Goal: Task Accomplishment & Management: Complete application form

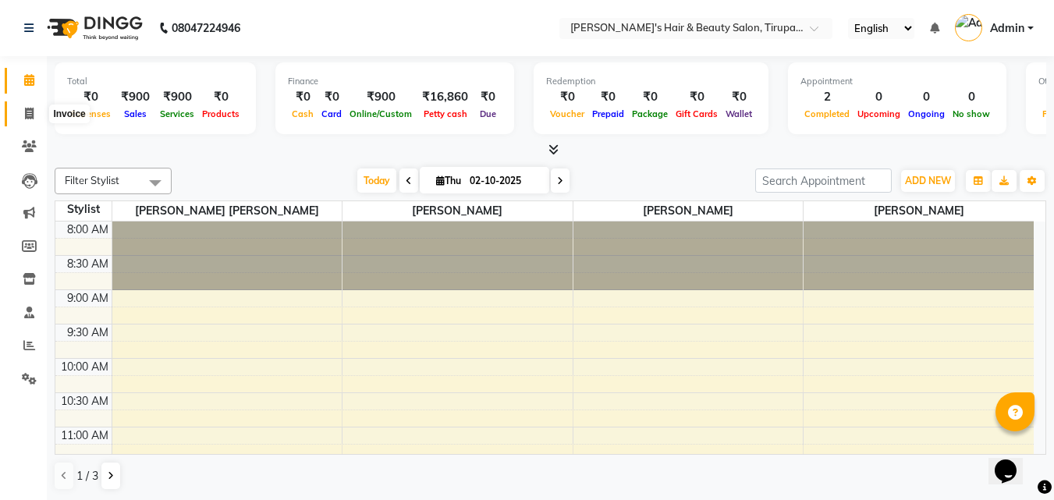
click at [25, 111] on icon at bounding box center [29, 114] width 9 height 12
select select "service"
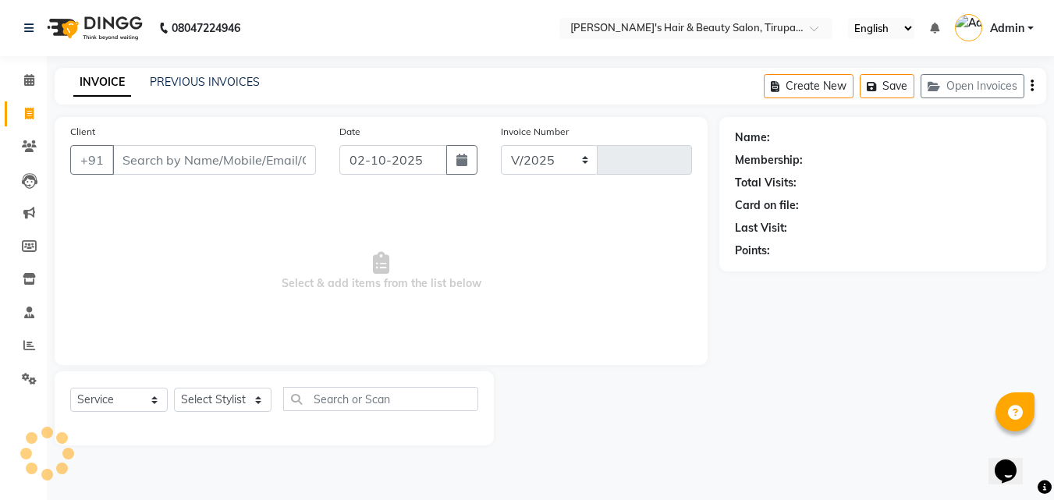
select select "5401"
type input "1613"
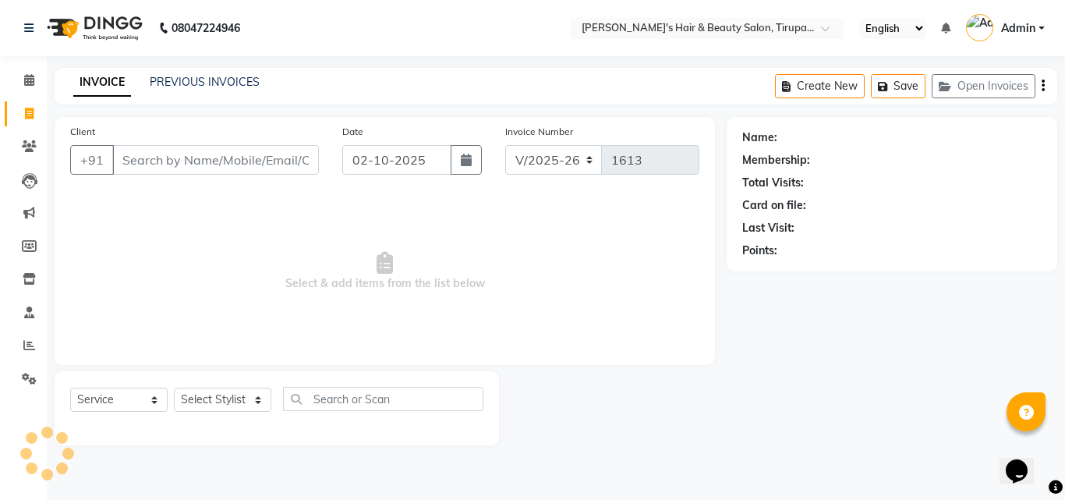
click at [25, 111] on icon at bounding box center [29, 114] width 9 height 12
select select "service"
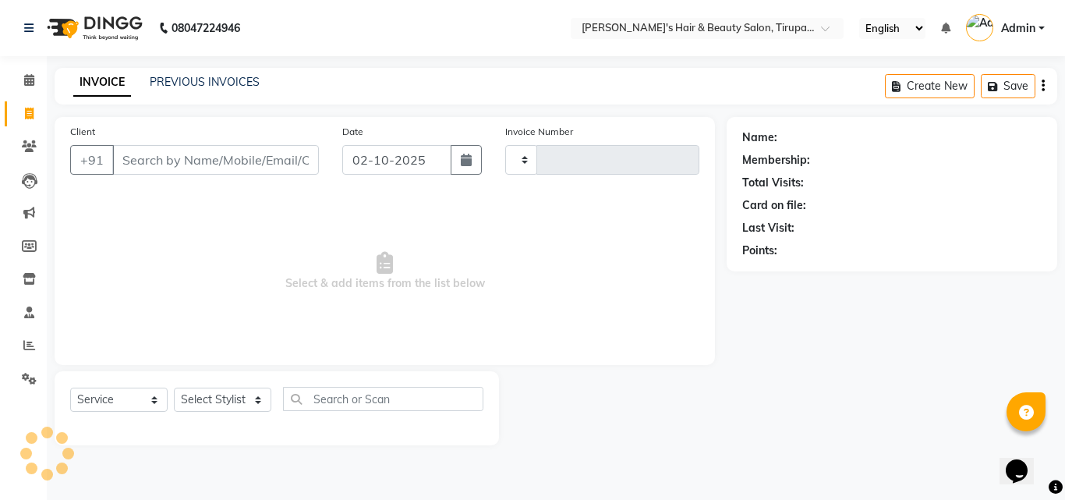
type input "1613"
select select "5401"
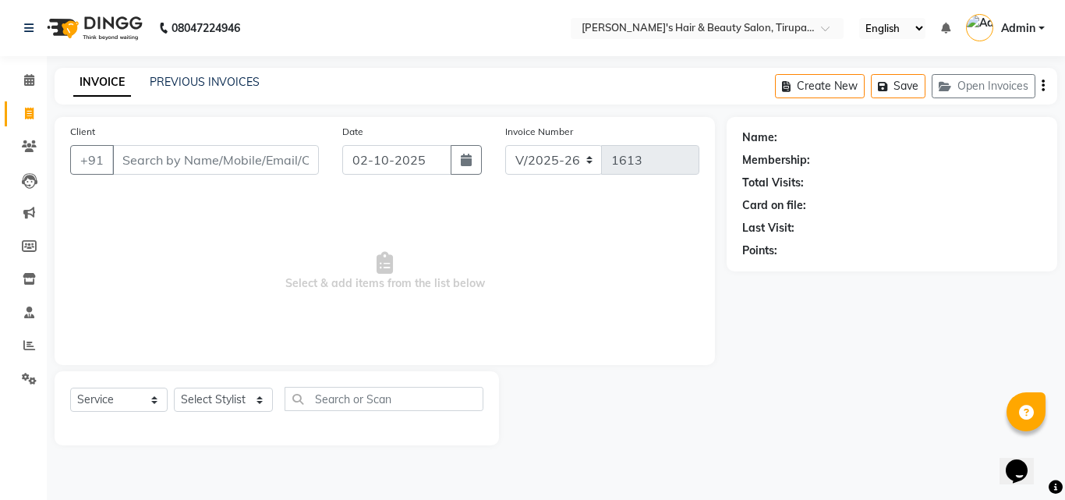
click at [149, 159] on input "Client" at bounding box center [215, 160] width 207 height 30
type input "7249366408"
click at [275, 165] on span "Add Client" at bounding box center [279, 160] width 62 height 16
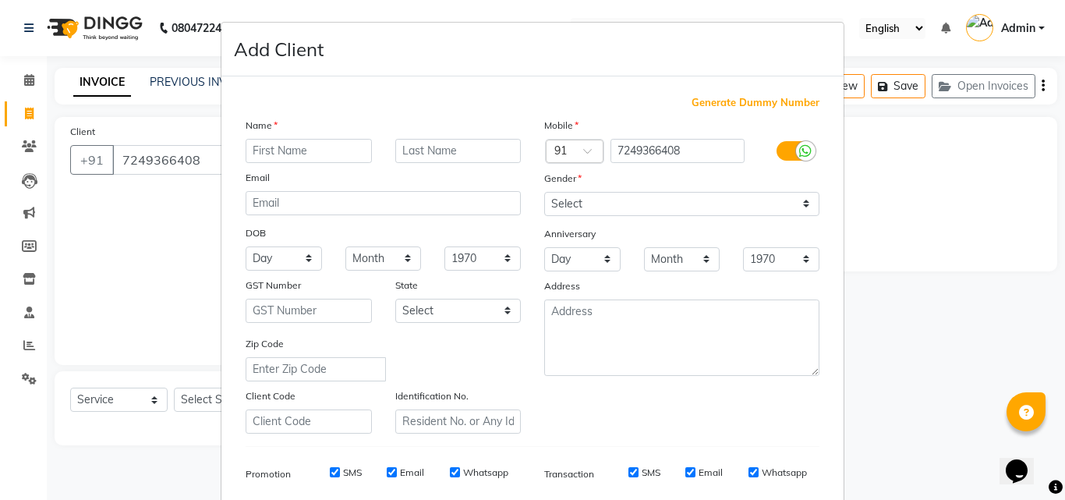
click at [268, 150] on input "text" at bounding box center [309, 151] width 126 height 24
type input "meet"
click at [427, 156] on input "text" at bounding box center [458, 151] width 126 height 24
type input "govadia"
click at [557, 195] on select "Select [DEMOGRAPHIC_DATA] [DEMOGRAPHIC_DATA] Other Prefer Not To Say" at bounding box center [681, 204] width 275 height 24
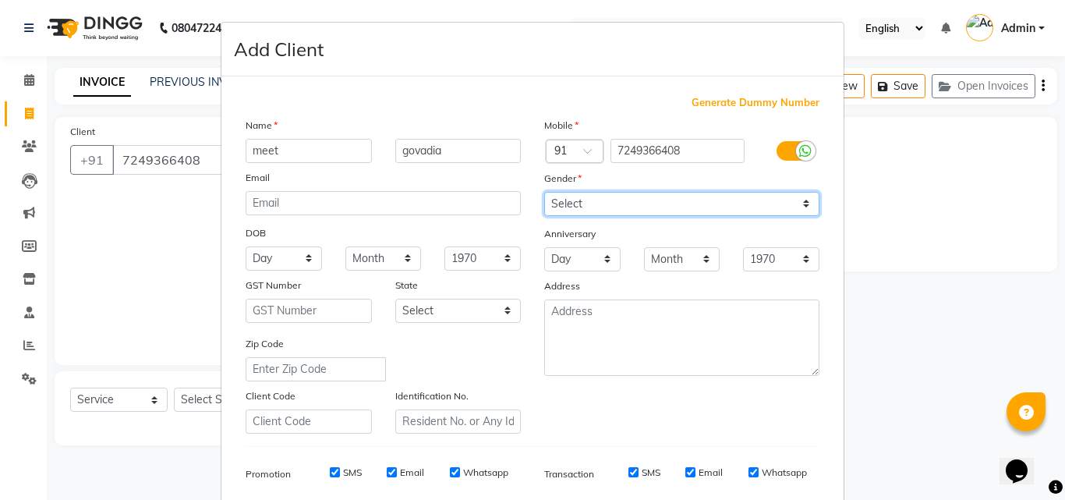
select select "[DEMOGRAPHIC_DATA]"
click at [544, 192] on select "Select [DEMOGRAPHIC_DATA] [DEMOGRAPHIC_DATA] Other Prefer Not To Say" at bounding box center [681, 204] width 275 height 24
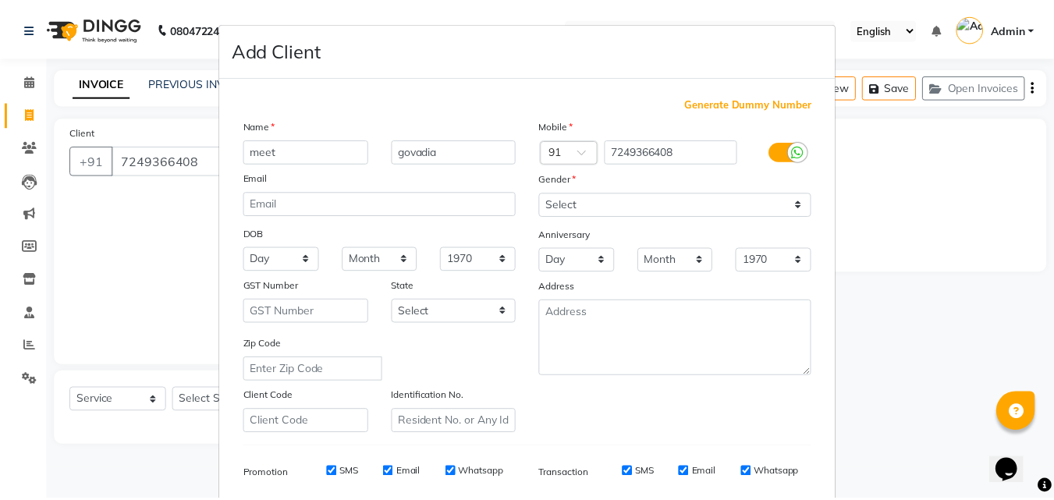
scroll to position [220, 0]
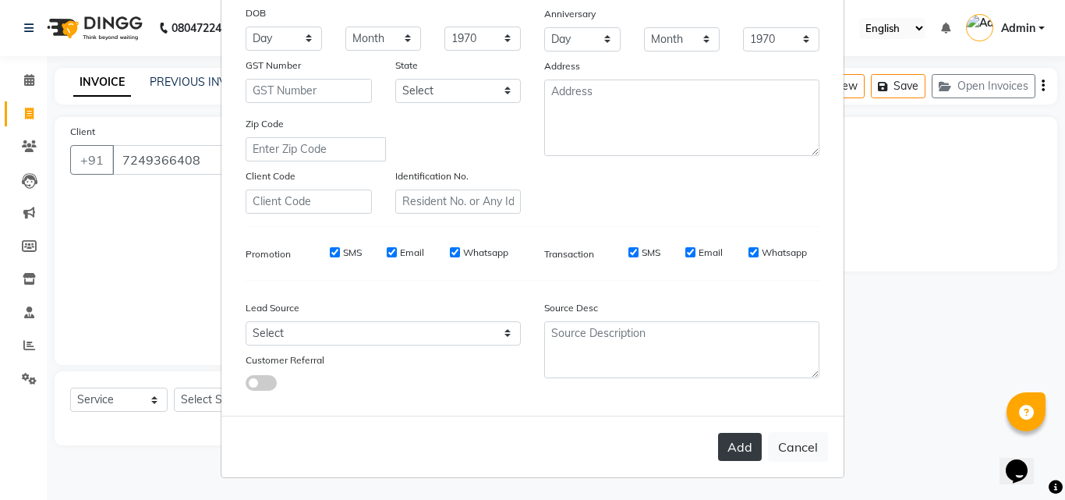
click at [738, 446] on button "Add" at bounding box center [740, 447] width 44 height 28
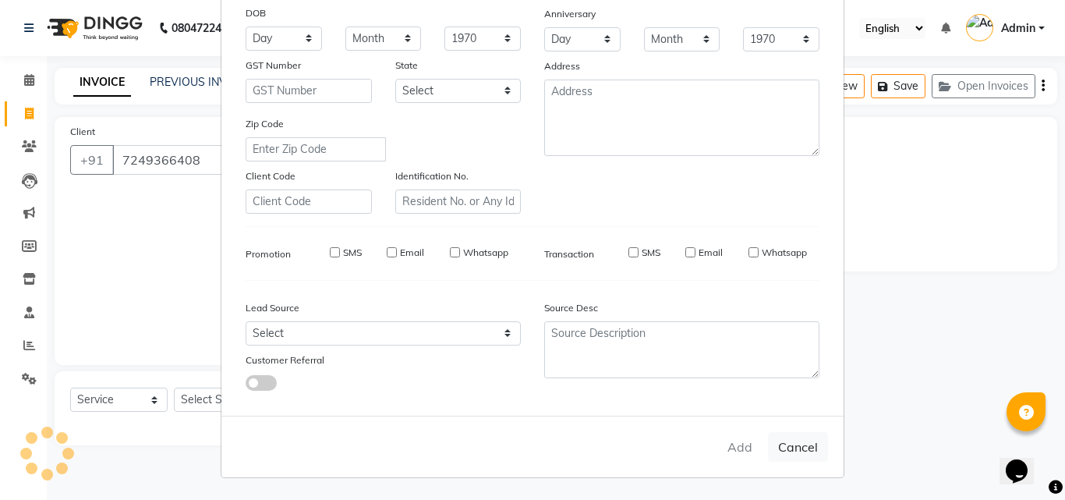
select select
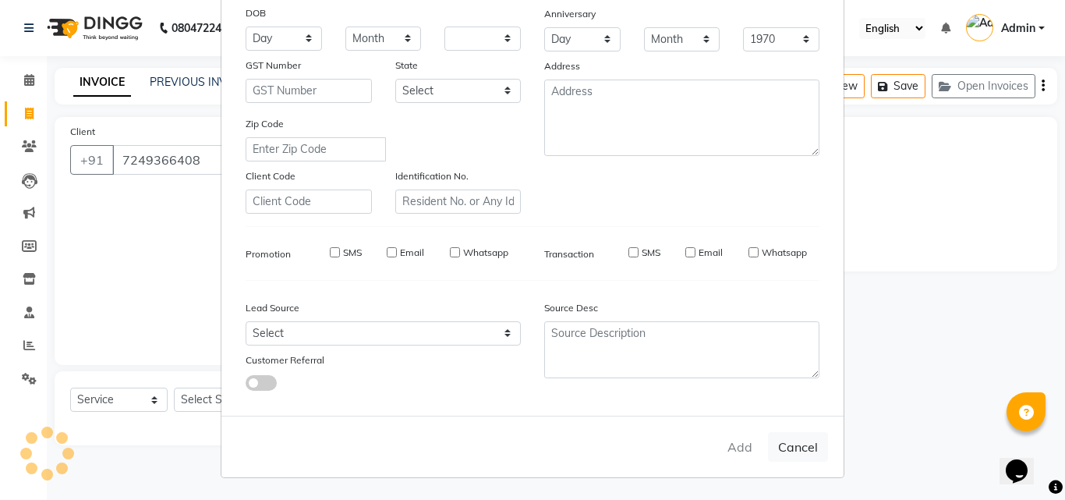
select select
checkbox input "false"
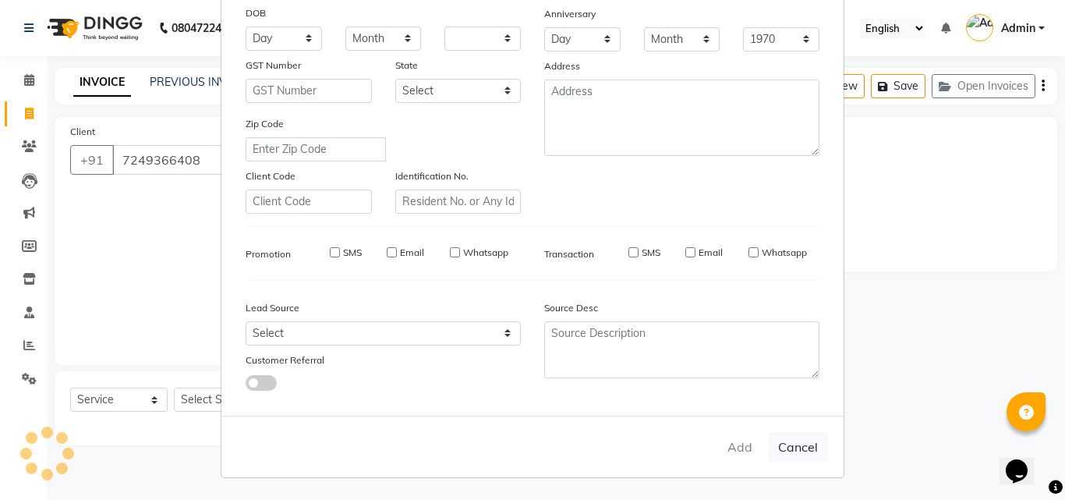
checkbox input "false"
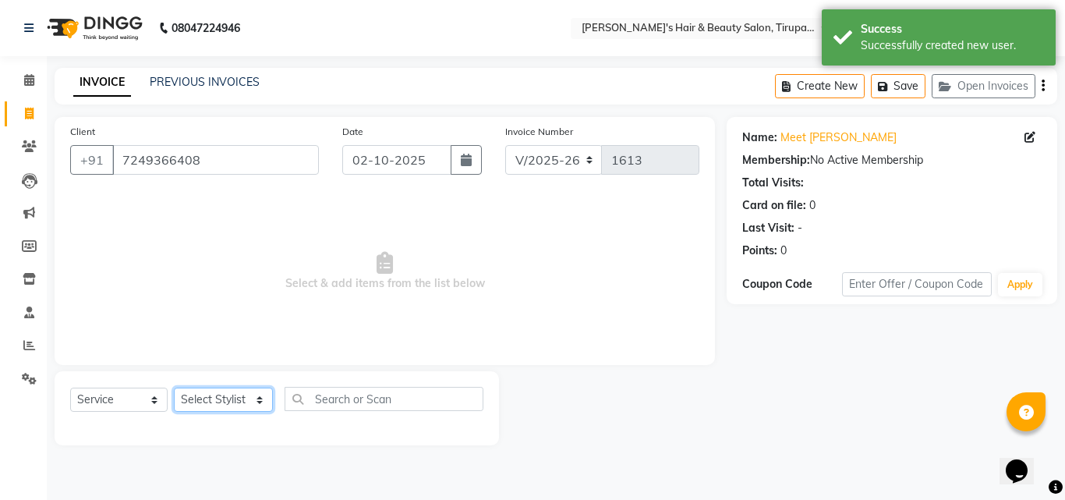
click at [257, 402] on select "Select Stylist [PERSON_NAME] [PERSON_NAME] Kajal [PERSON_NAME] [PERSON_NAME] [P…" at bounding box center [223, 400] width 99 height 24
select select "67903"
click at [174, 388] on select "Select Stylist [PERSON_NAME] [PERSON_NAME] Kajal [PERSON_NAME] [PERSON_NAME] [P…" at bounding box center [223, 400] width 99 height 24
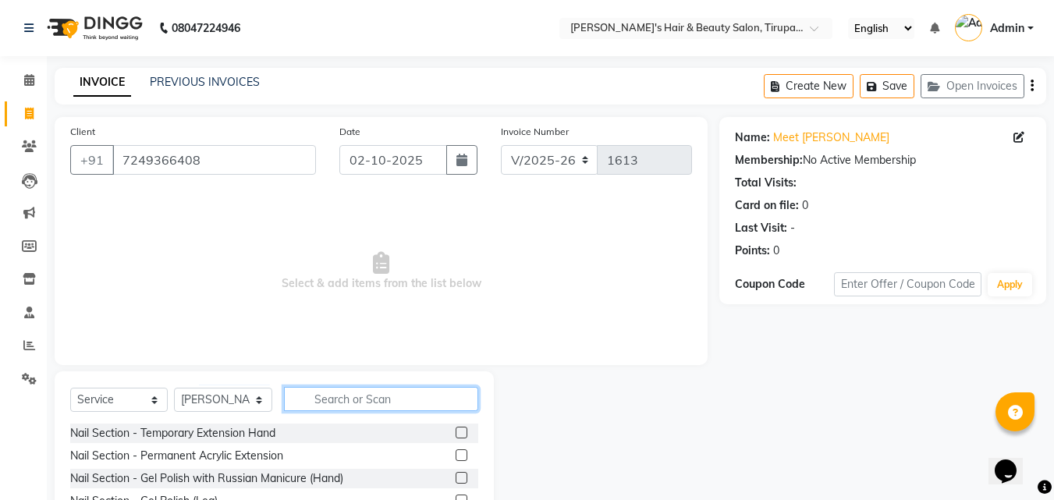
click at [318, 398] on input "text" at bounding box center [381, 399] width 194 height 24
click at [403, 397] on input "text" at bounding box center [381, 399] width 194 height 24
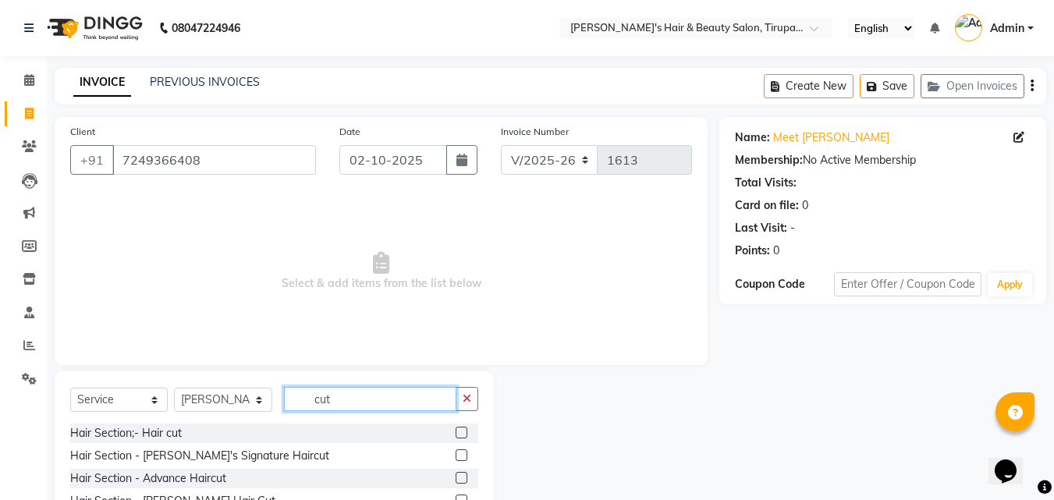
type input "cut"
click at [459, 434] on label at bounding box center [461, 433] width 12 height 12
click at [459, 434] on input "checkbox" at bounding box center [460, 433] width 10 height 10
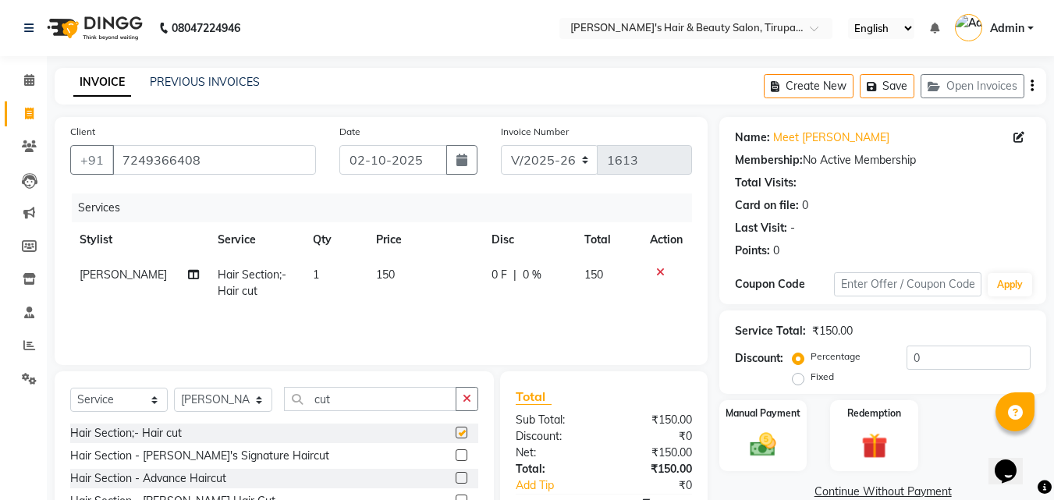
checkbox input "false"
click at [464, 397] on icon "button" at bounding box center [466, 398] width 9 height 11
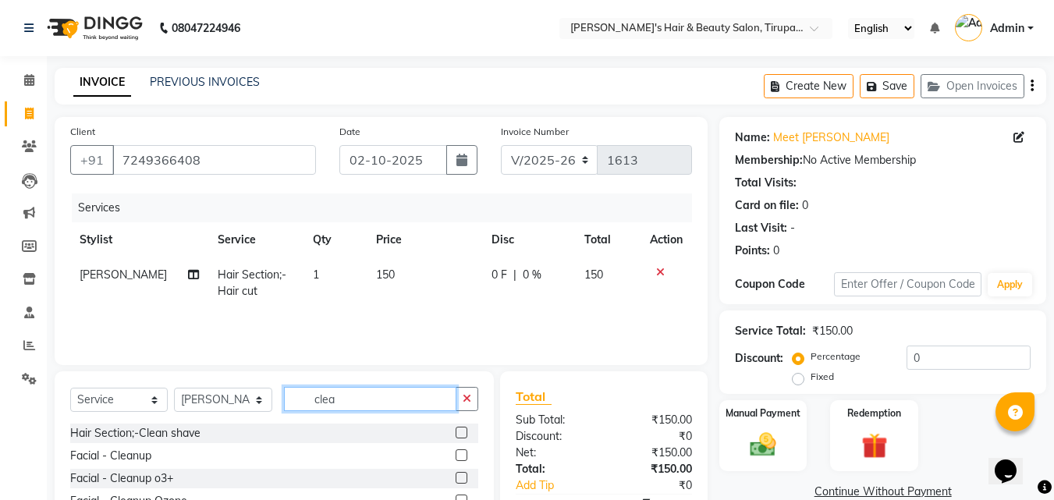
type input "clea"
click at [459, 431] on label at bounding box center [461, 433] width 12 height 12
click at [459, 431] on input "checkbox" at bounding box center [460, 433] width 10 height 10
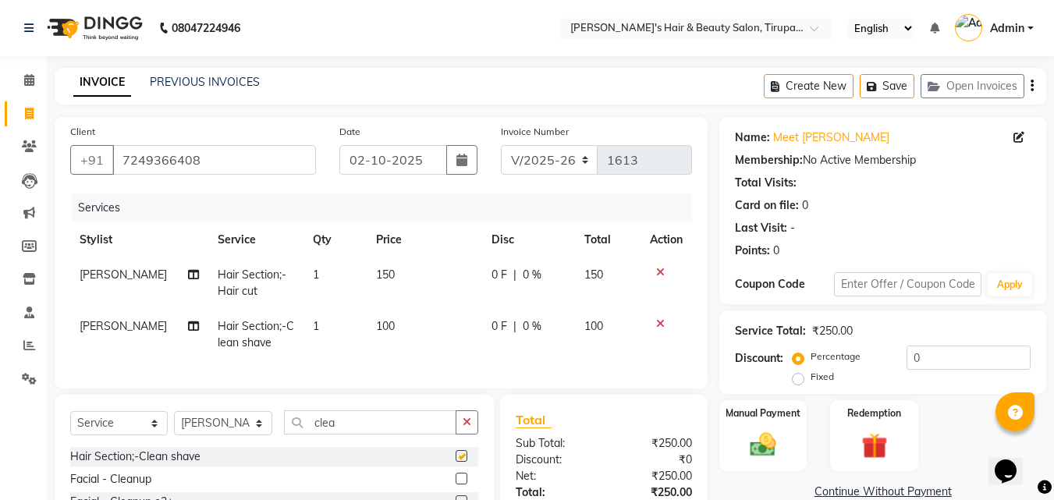
checkbox input "false"
click at [473, 431] on button "button" at bounding box center [466, 422] width 23 height 24
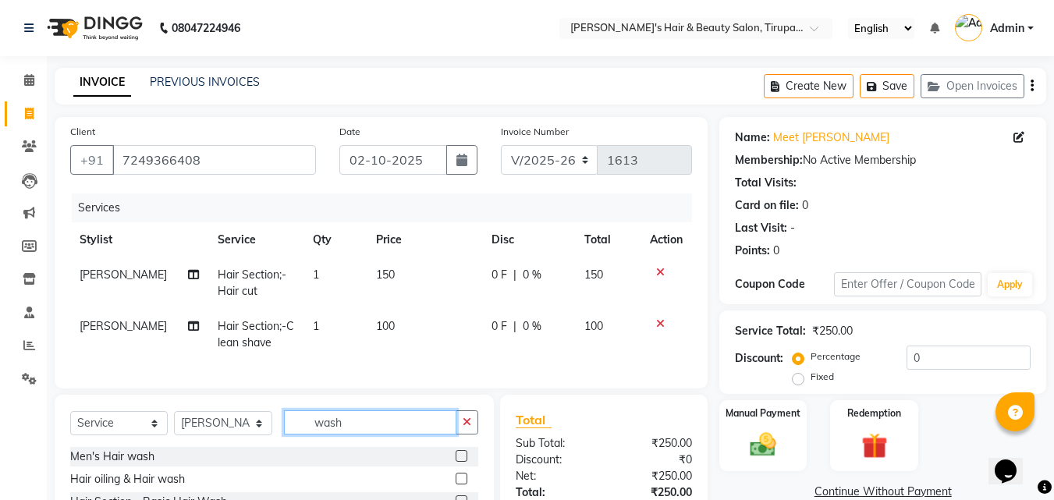
type input "wash"
click at [464, 462] on label at bounding box center [461, 456] width 12 height 12
click at [464, 462] on input "checkbox" at bounding box center [460, 457] width 10 height 10
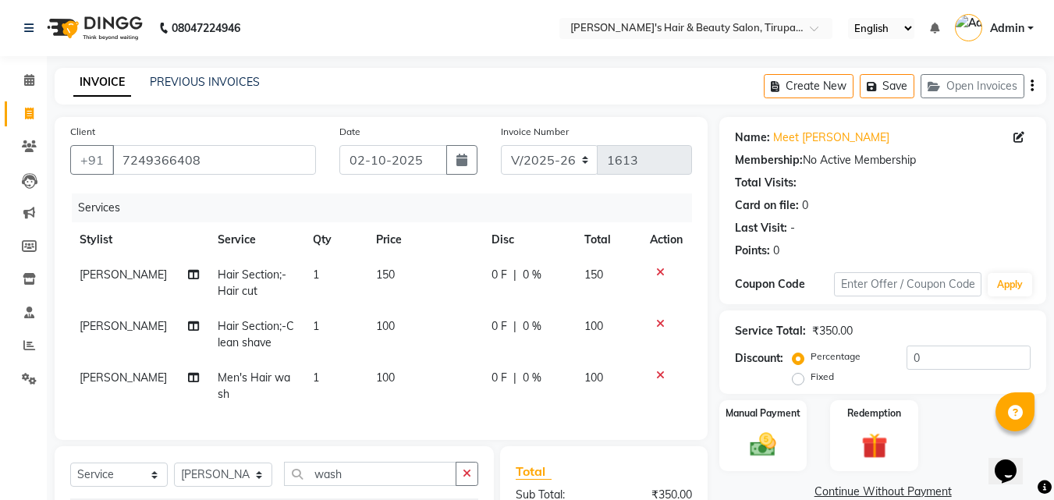
checkbox input "false"
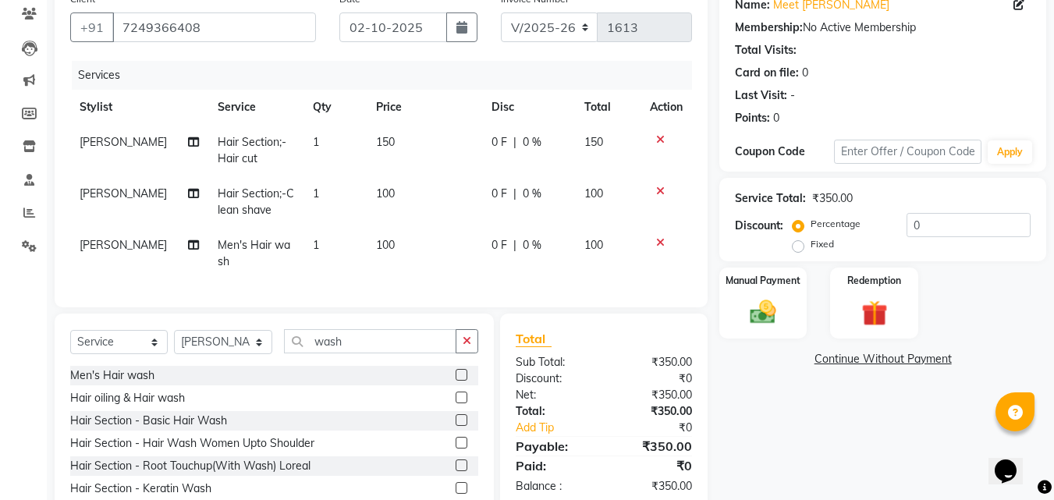
scroll to position [191, 0]
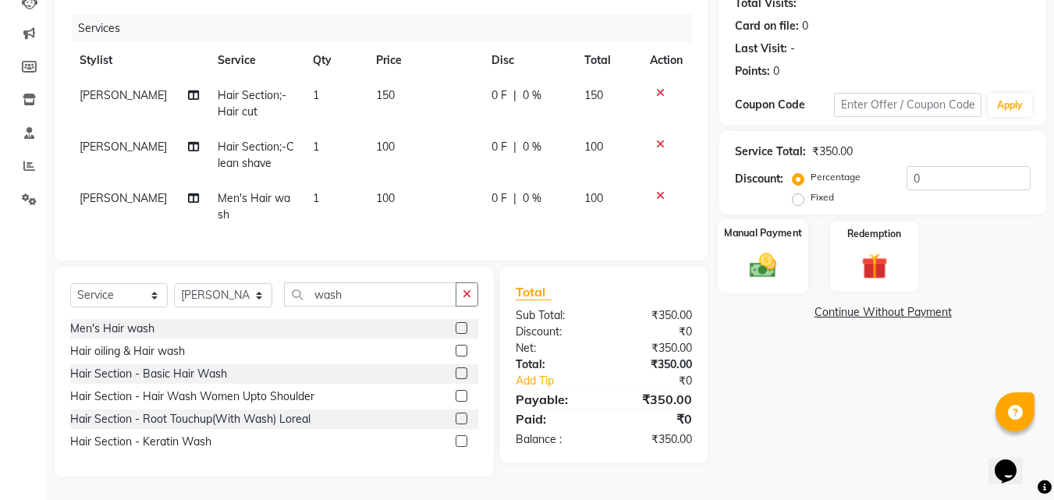
click at [773, 250] on img at bounding box center [763, 265] width 44 height 31
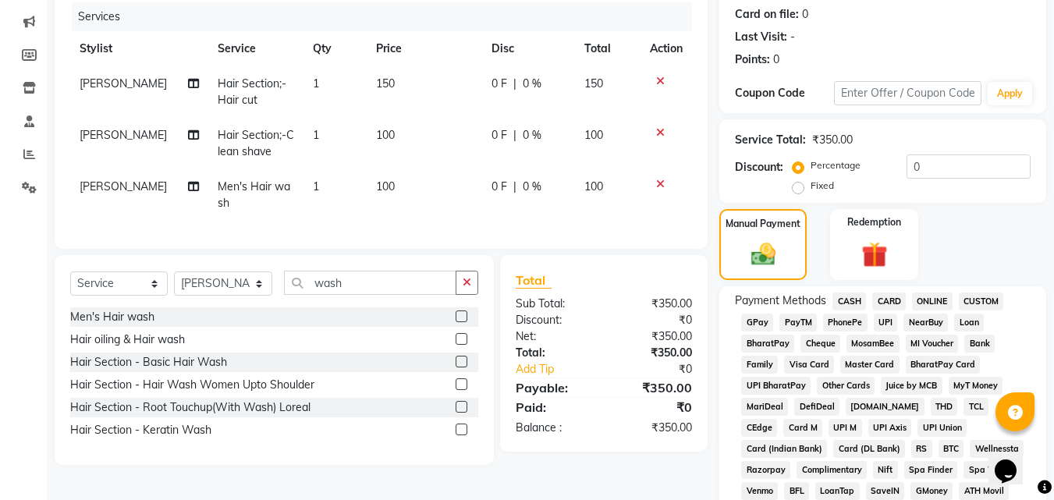
click at [753, 319] on span "GPay" at bounding box center [757, 323] width 32 height 18
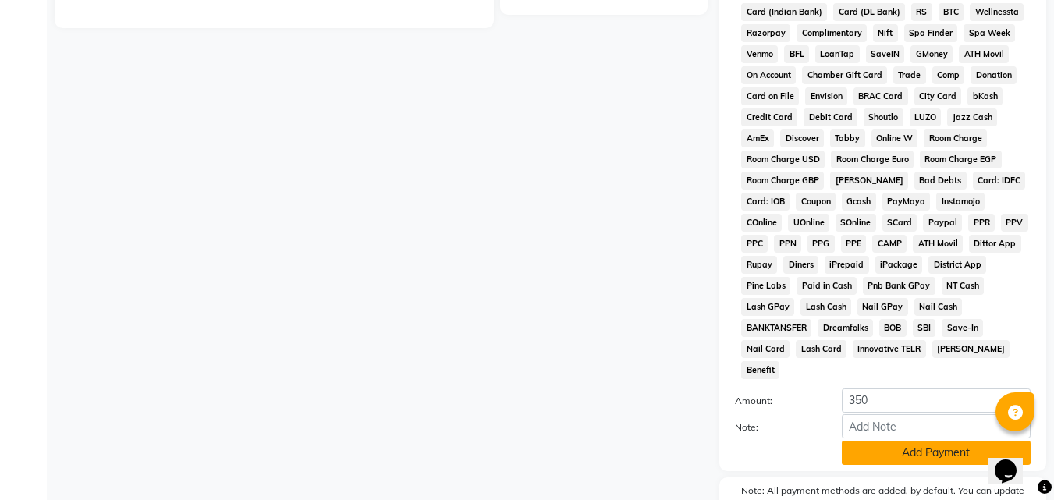
click at [935, 441] on button "Add Payment" at bounding box center [936, 453] width 189 height 24
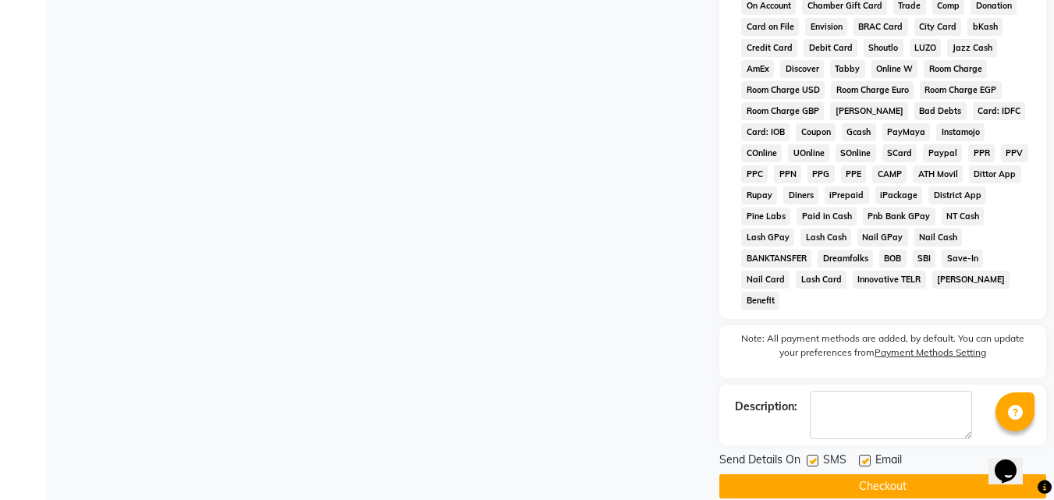
scroll to position [698, 0]
click at [976, 473] on button "Checkout" at bounding box center [882, 485] width 327 height 24
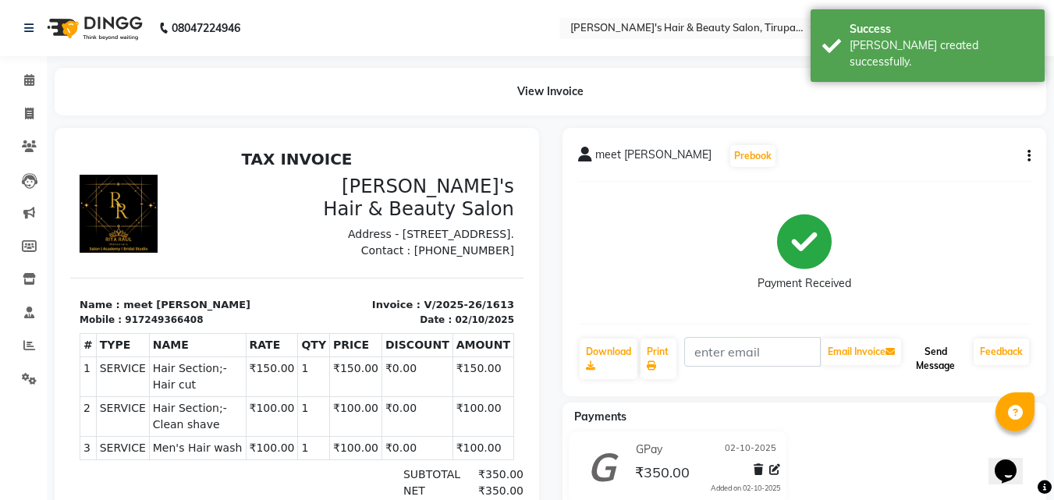
click at [933, 359] on button "Send Message" at bounding box center [935, 358] width 63 height 41
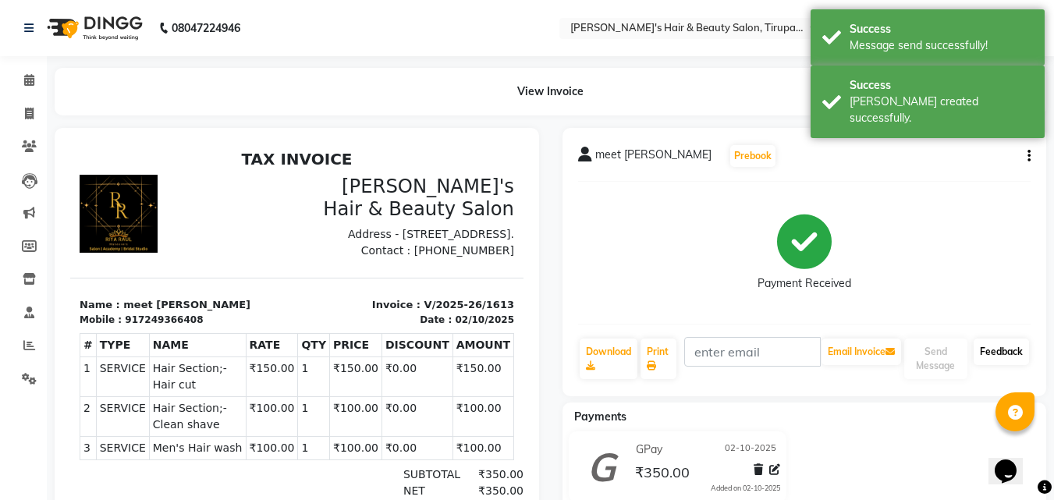
click at [1019, 348] on link "Feedback" at bounding box center [1000, 351] width 55 height 27
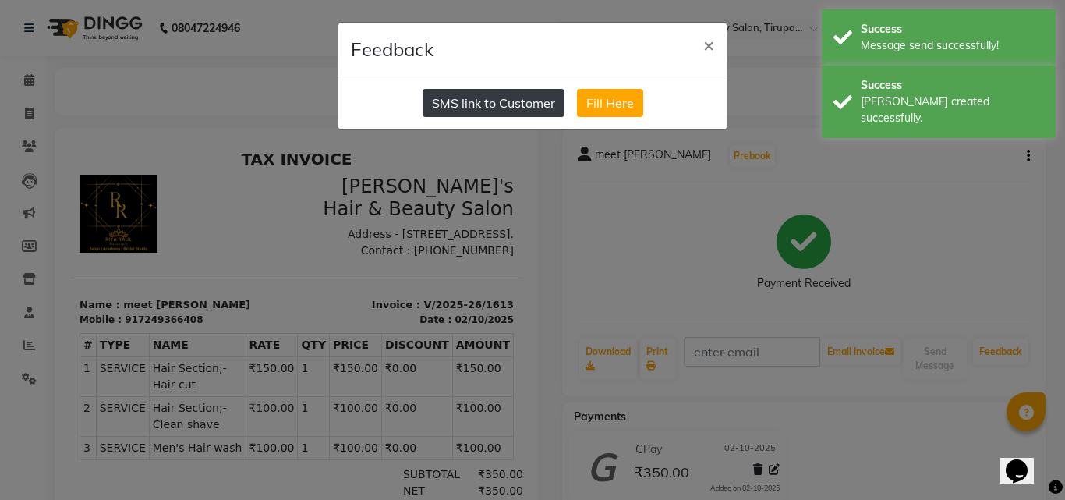
click at [515, 105] on button "SMS link to Customer" at bounding box center [494, 103] width 142 height 28
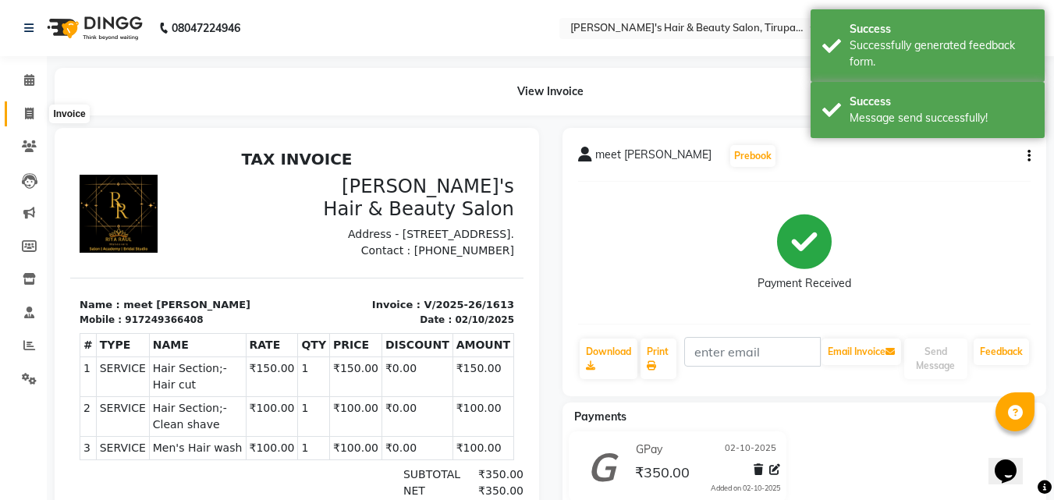
click at [32, 112] on icon at bounding box center [29, 114] width 9 height 12
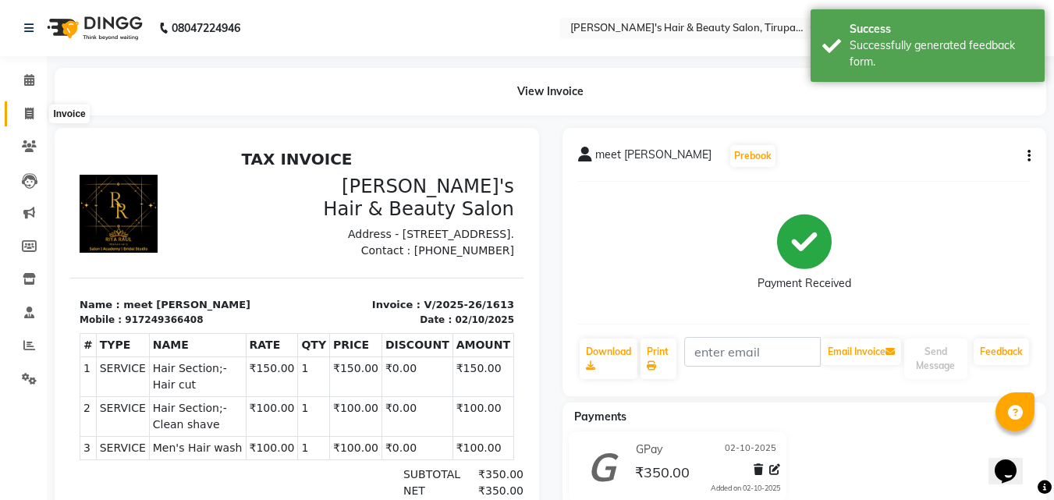
select select "service"
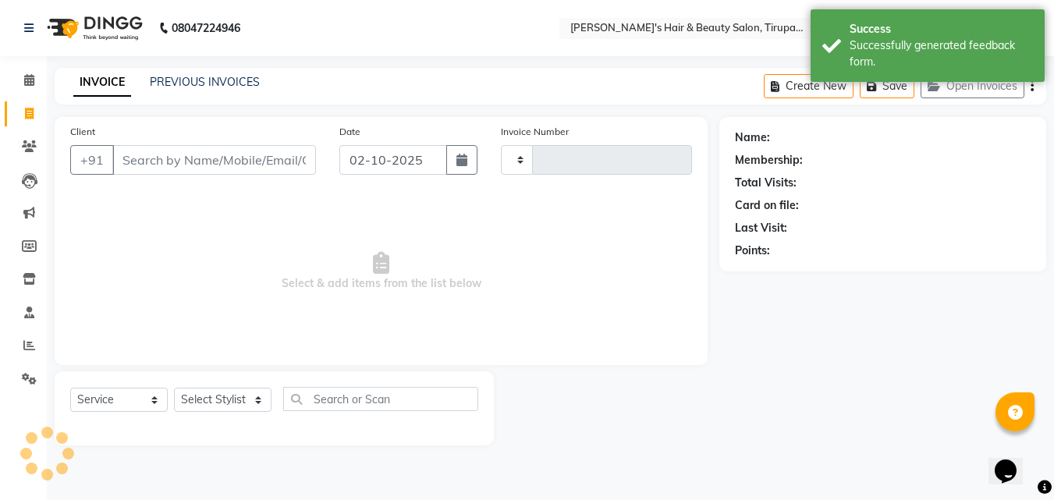
type input "1614"
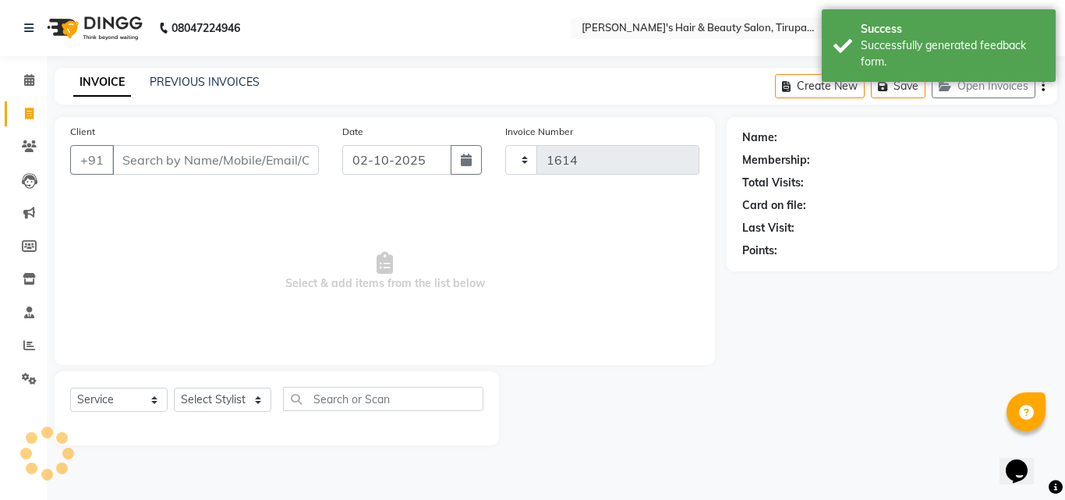
select select "5401"
click at [200, 79] on link "PREVIOUS INVOICES" at bounding box center [205, 82] width 110 height 14
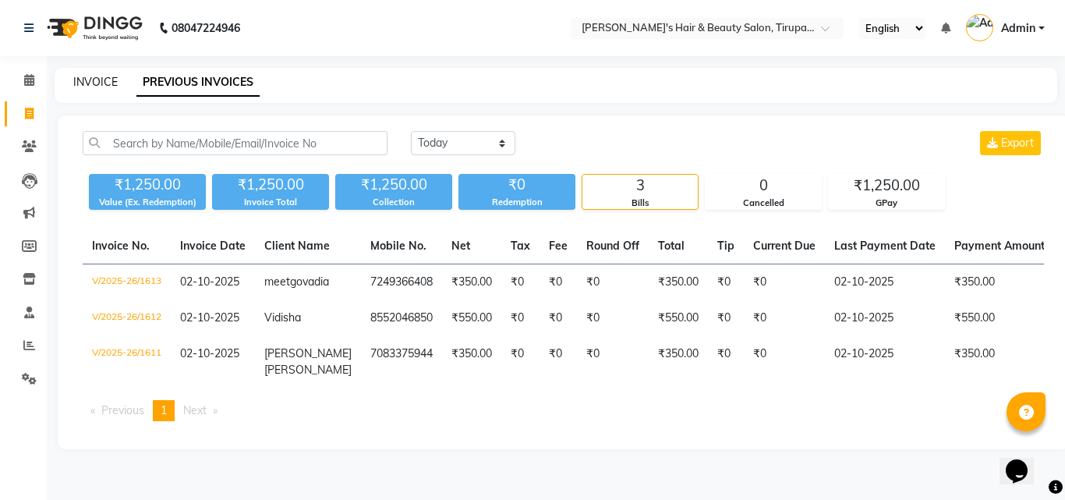
click at [101, 86] on link "INVOICE" at bounding box center [95, 82] width 44 height 14
select select "service"
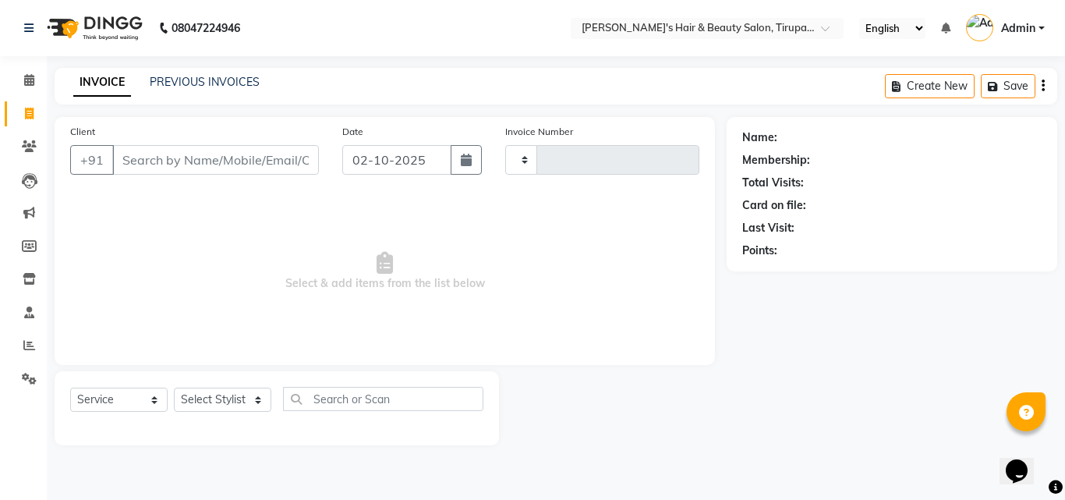
type input "1614"
select select "5401"
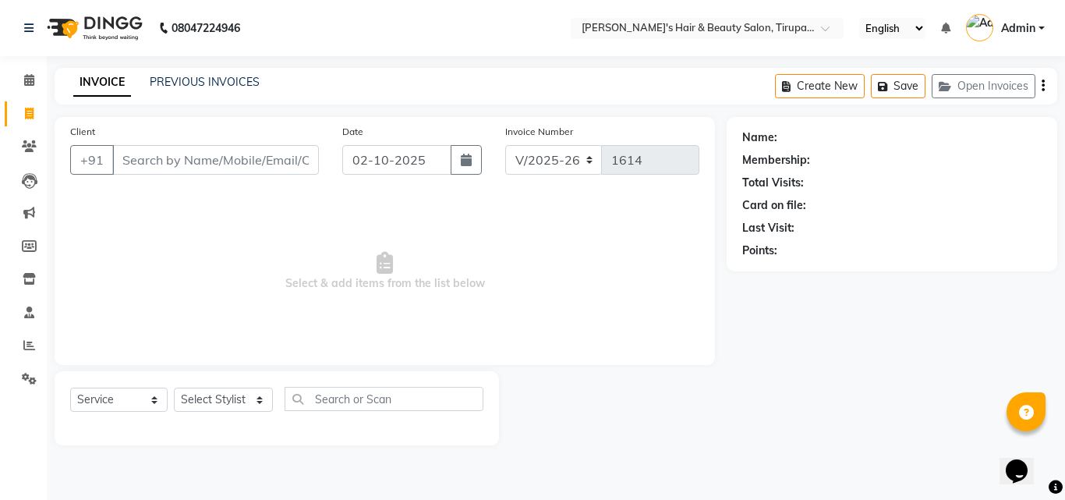
click at [172, 168] on input "Client" at bounding box center [215, 160] width 207 height 30
click at [190, 163] on input "Client" at bounding box center [215, 160] width 207 height 30
type input "9356721541"
click at [253, 160] on span "Add Client" at bounding box center [279, 160] width 62 height 16
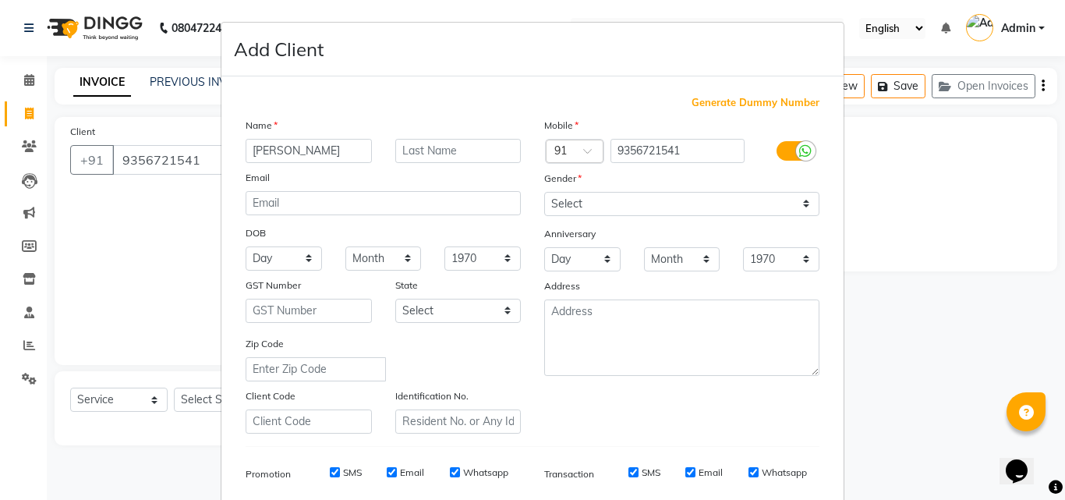
type input "[PERSON_NAME]"
click at [474, 160] on input "text" at bounding box center [458, 151] width 126 height 24
type input "Mate"
click at [802, 214] on select "Select [DEMOGRAPHIC_DATA] [DEMOGRAPHIC_DATA] Other Prefer Not To Say" at bounding box center [681, 204] width 275 height 24
select select "[DEMOGRAPHIC_DATA]"
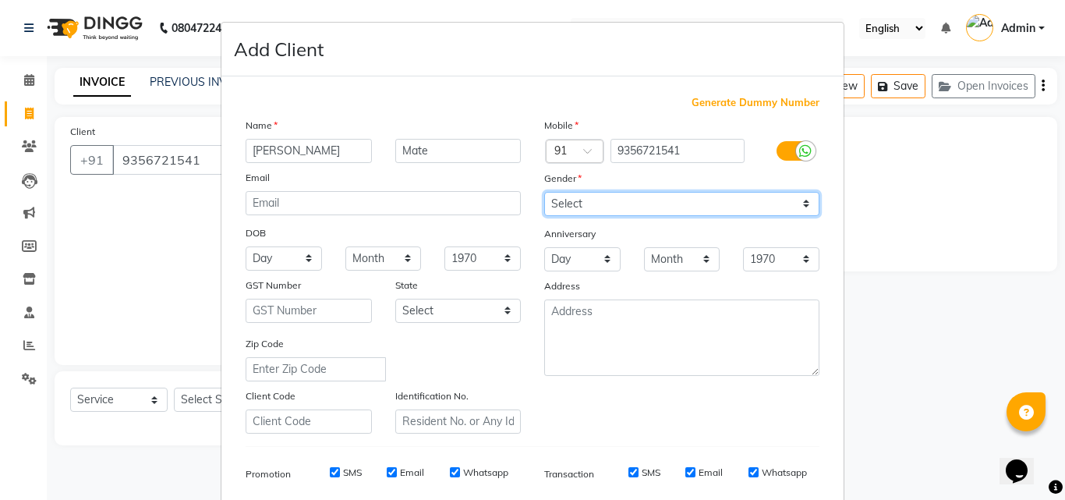
click at [544, 192] on select "Select [DEMOGRAPHIC_DATA] [DEMOGRAPHIC_DATA] Other Prefer Not To Say" at bounding box center [681, 204] width 275 height 24
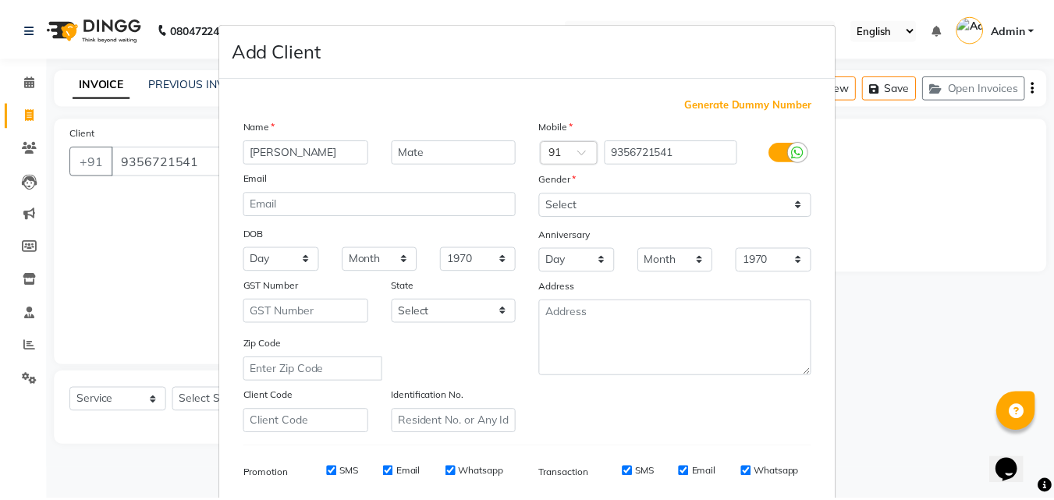
scroll to position [220, 0]
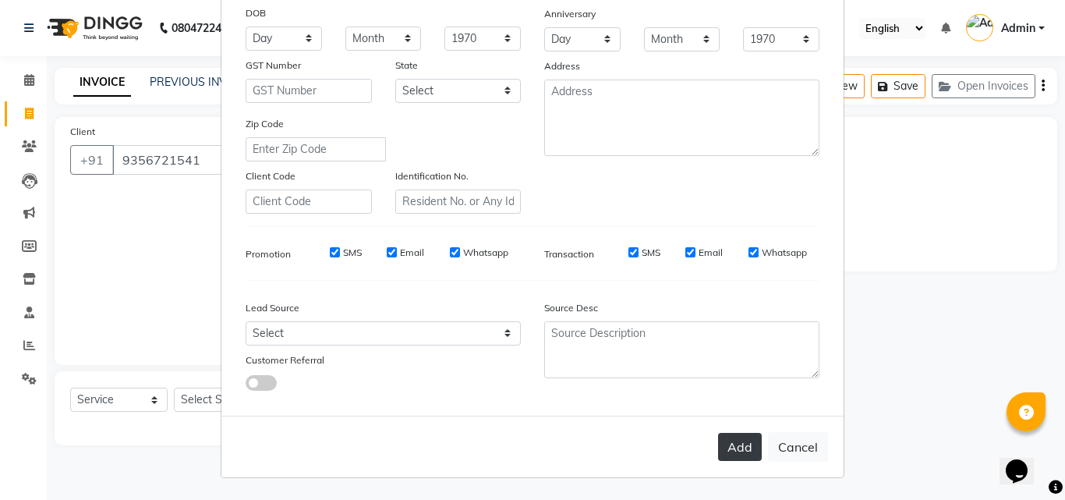
click at [744, 438] on button "Add" at bounding box center [740, 447] width 44 height 28
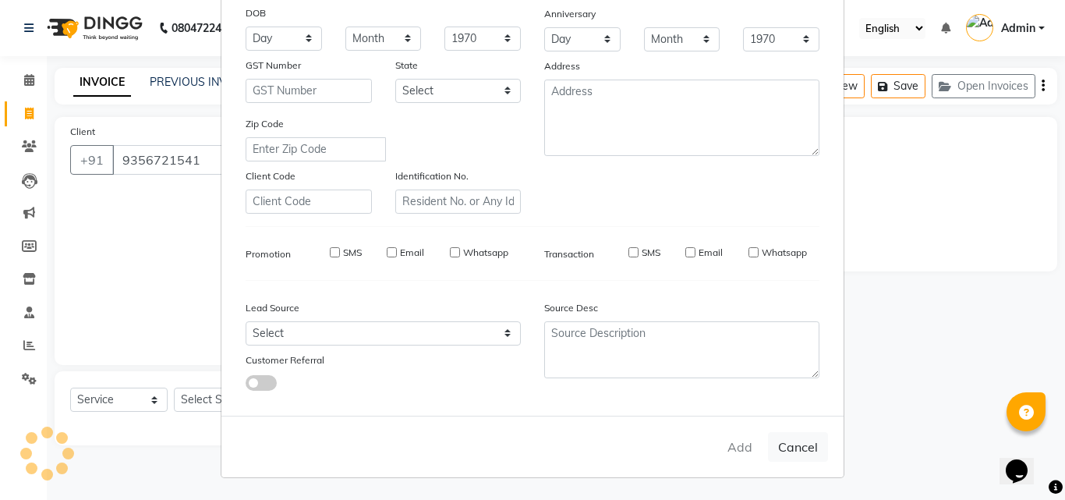
select select
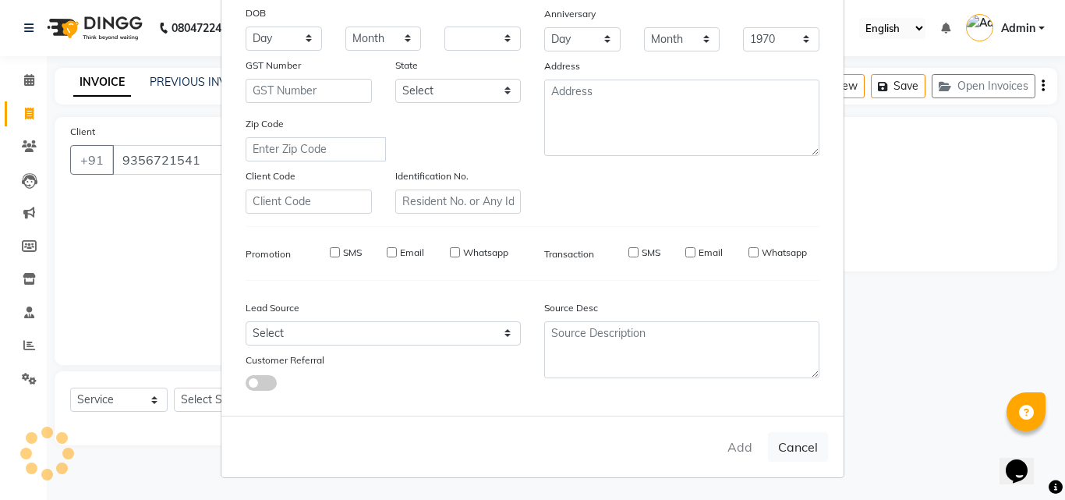
select select
checkbox input "false"
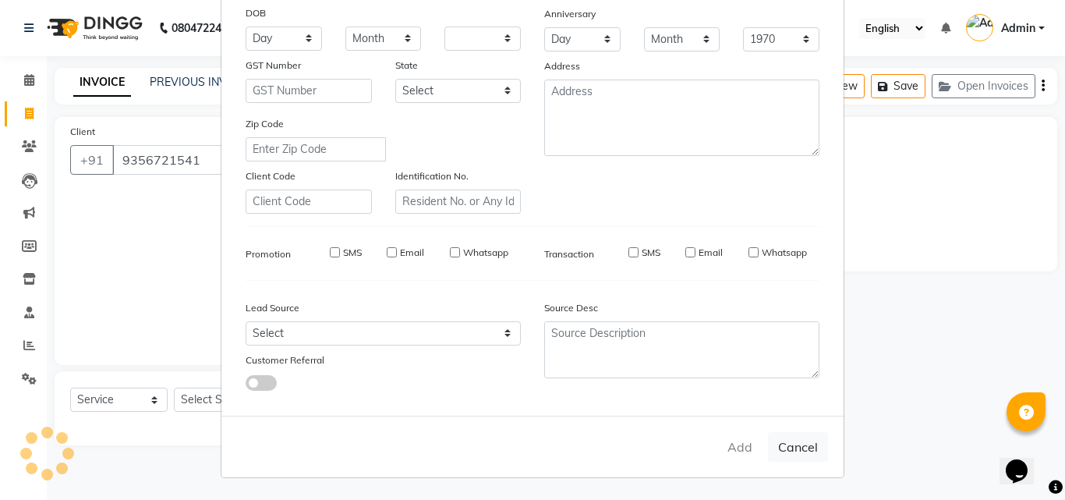
checkbox input "false"
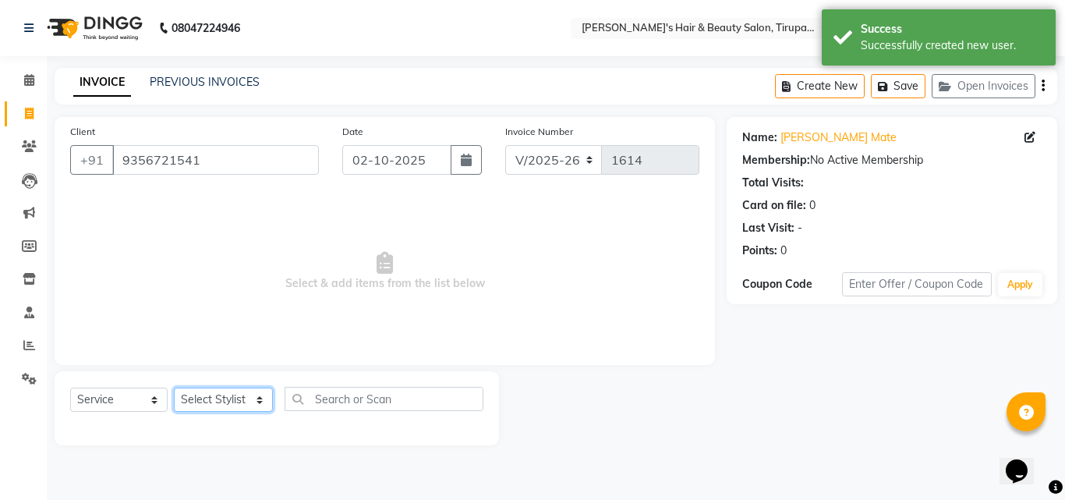
click at [250, 412] on select "Select Stylist [PERSON_NAME] [PERSON_NAME] Kajal [PERSON_NAME] [PERSON_NAME] [P…" at bounding box center [223, 400] width 99 height 24
select select "36412"
click at [174, 388] on select "Select Stylist [PERSON_NAME] [PERSON_NAME] Kajal [PERSON_NAME] [PERSON_NAME] [P…" at bounding box center [223, 400] width 99 height 24
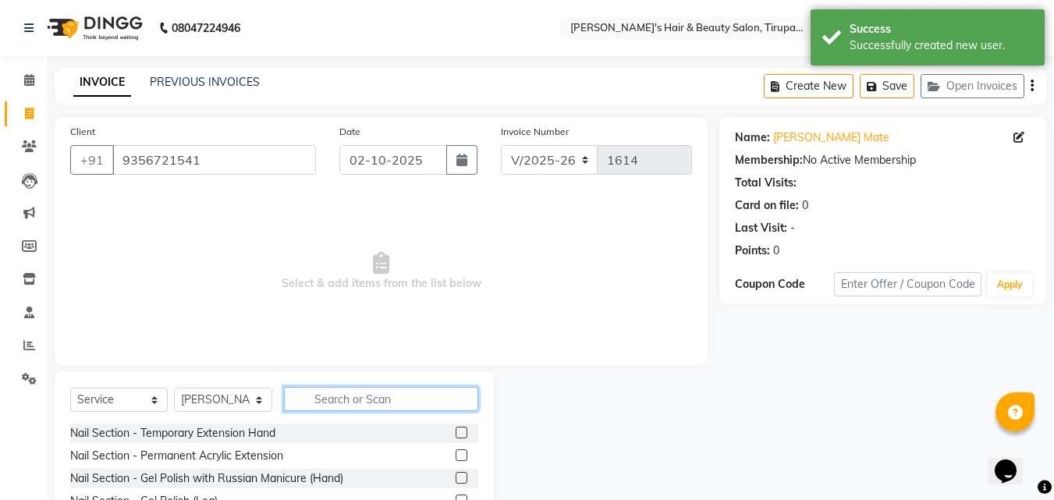
click at [380, 393] on input "text" at bounding box center [381, 399] width 194 height 24
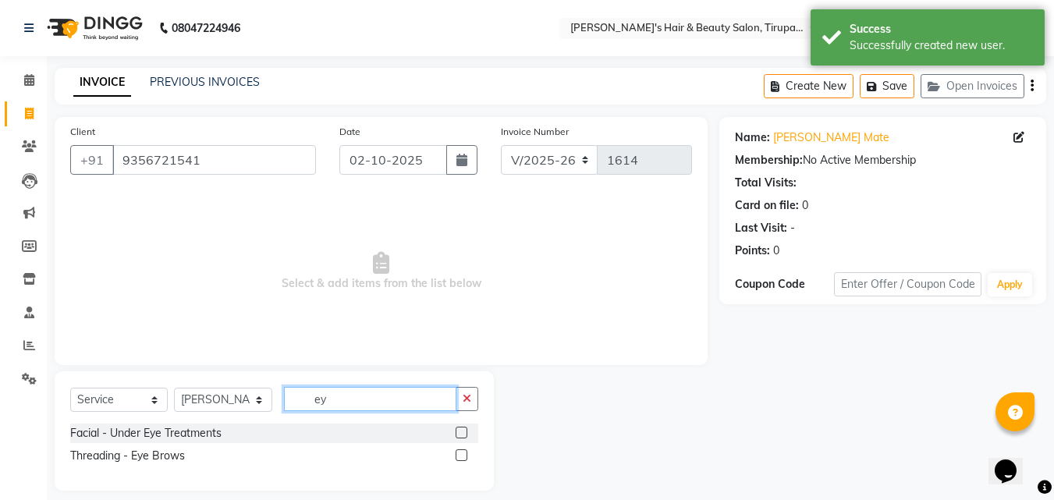
type input "e"
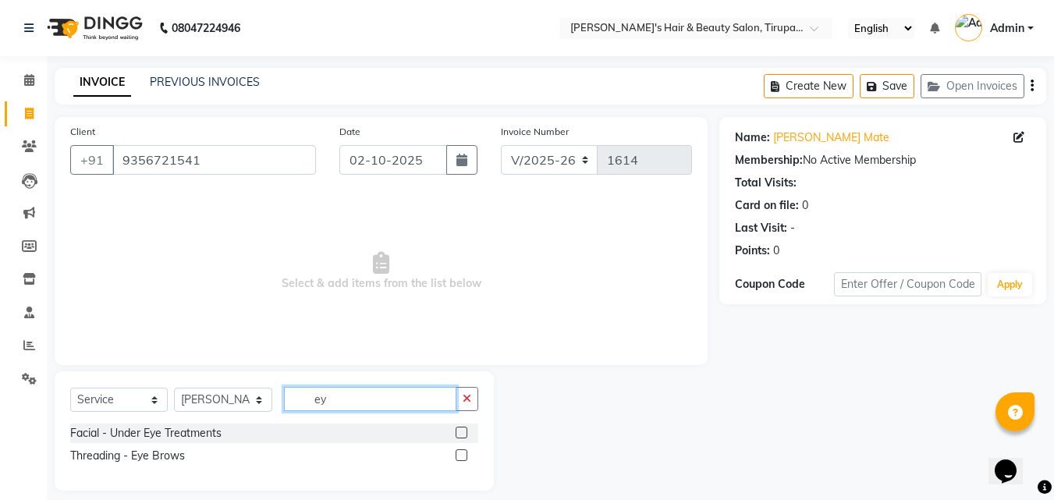
type input "ey"
click at [464, 457] on label at bounding box center [461, 455] width 12 height 12
click at [464, 457] on input "checkbox" at bounding box center [460, 456] width 10 height 10
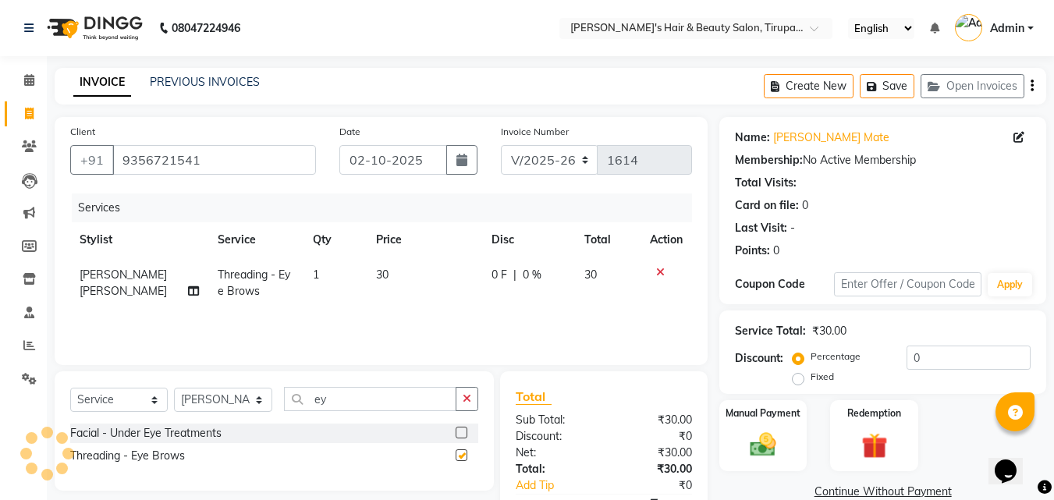
checkbox input "false"
click at [377, 268] on span "30" at bounding box center [382, 275] width 12 height 14
select select "36412"
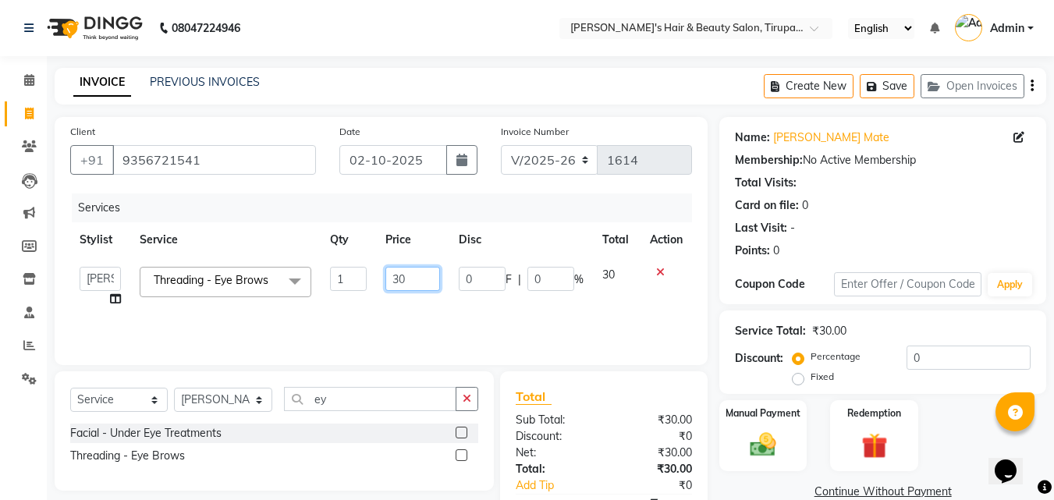
click at [423, 277] on input "30" at bounding box center [412, 279] width 54 height 24
type input "3"
type input "2500"
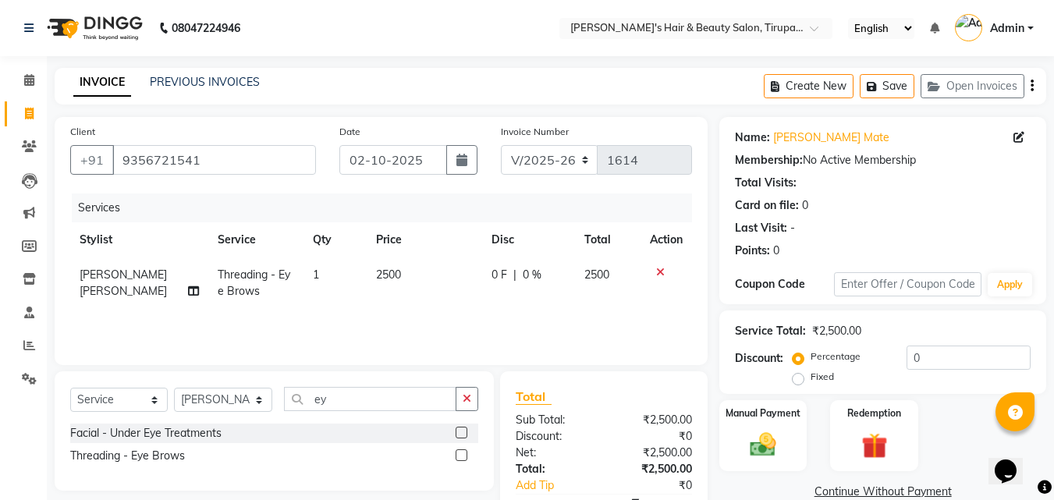
click at [452, 292] on tr "[PERSON_NAME] [PERSON_NAME] Threading - Eye Brows 1 2500 0 F | 0 % 2500" at bounding box center [381, 282] width 622 height 51
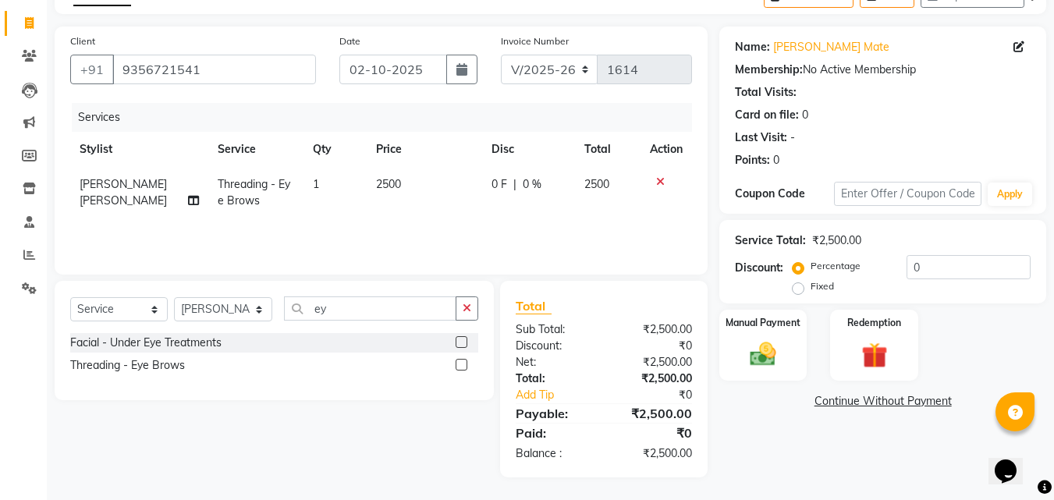
scroll to position [91, 0]
click at [780, 357] on img at bounding box center [763, 353] width 44 height 31
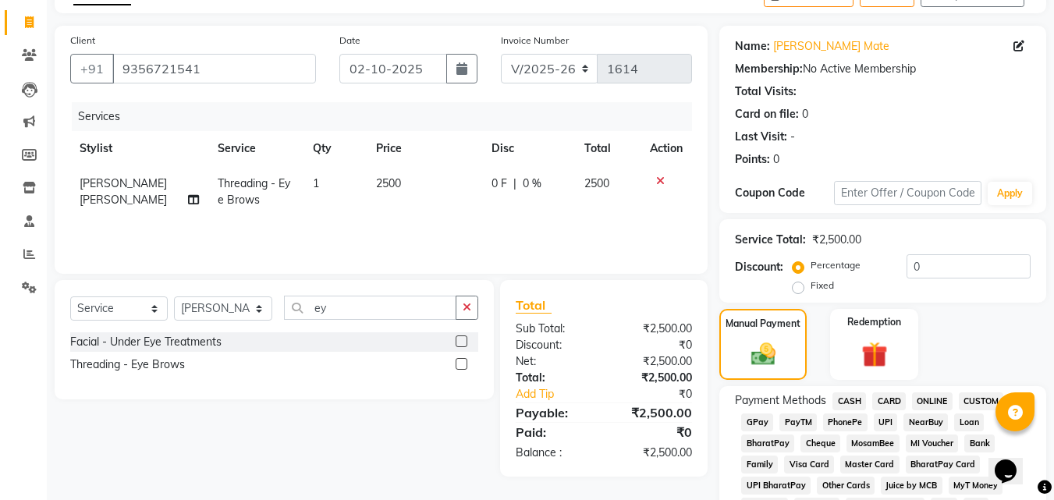
click at [755, 423] on span "GPay" at bounding box center [757, 422] width 32 height 18
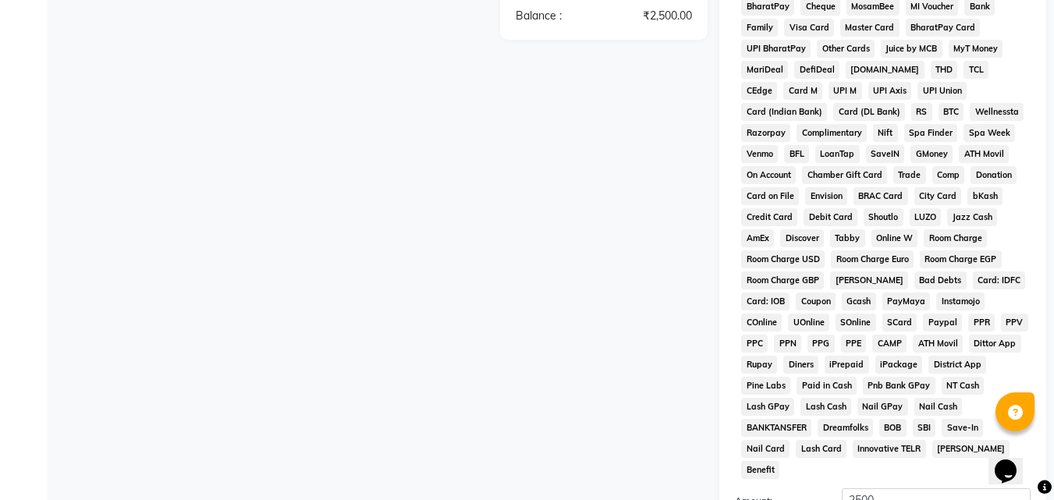
scroll to position [693, 0]
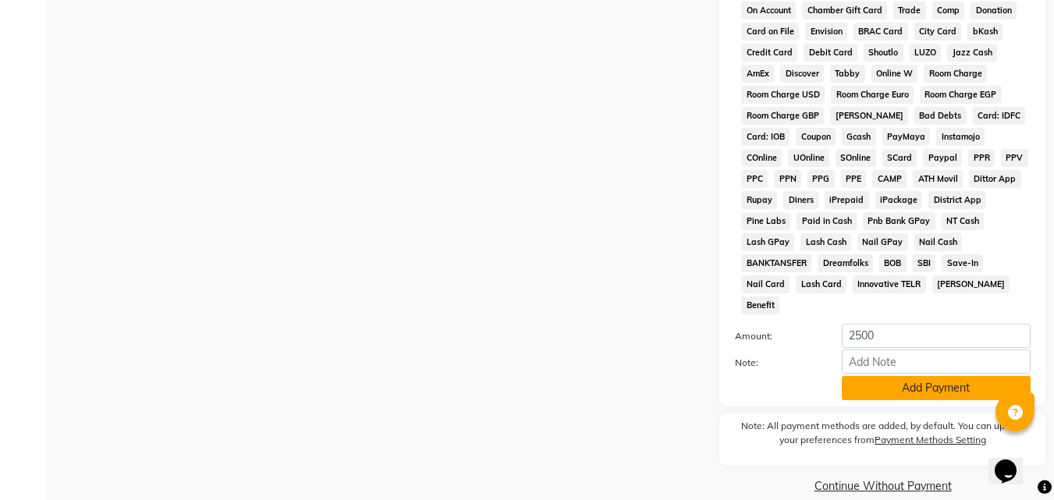
click at [920, 376] on button "Add Payment" at bounding box center [936, 388] width 189 height 24
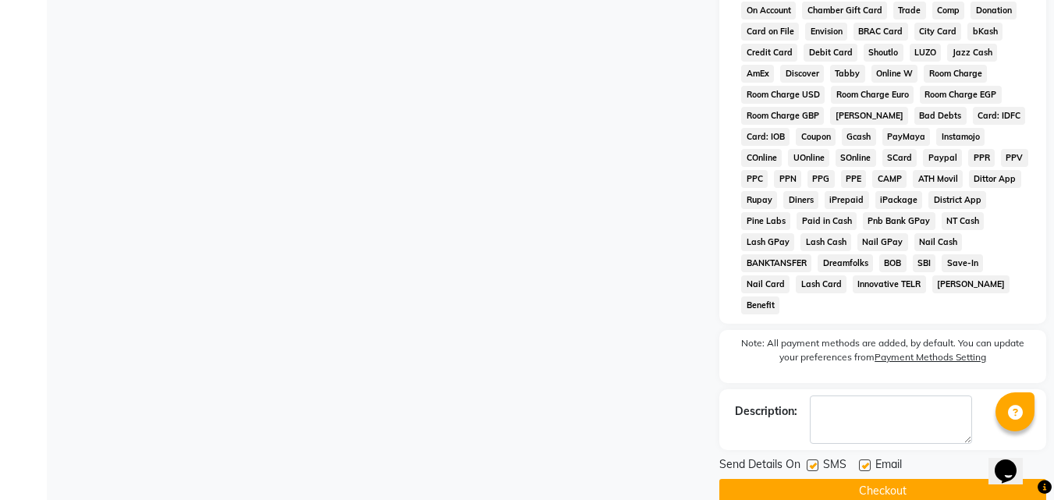
click at [923, 479] on button "Checkout" at bounding box center [882, 491] width 327 height 24
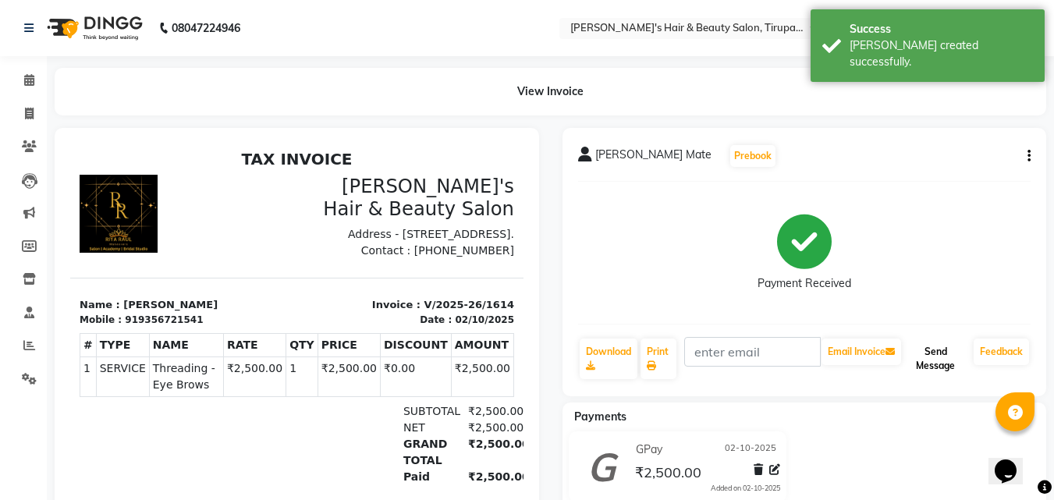
click at [945, 352] on button "Send Message" at bounding box center [935, 358] width 63 height 41
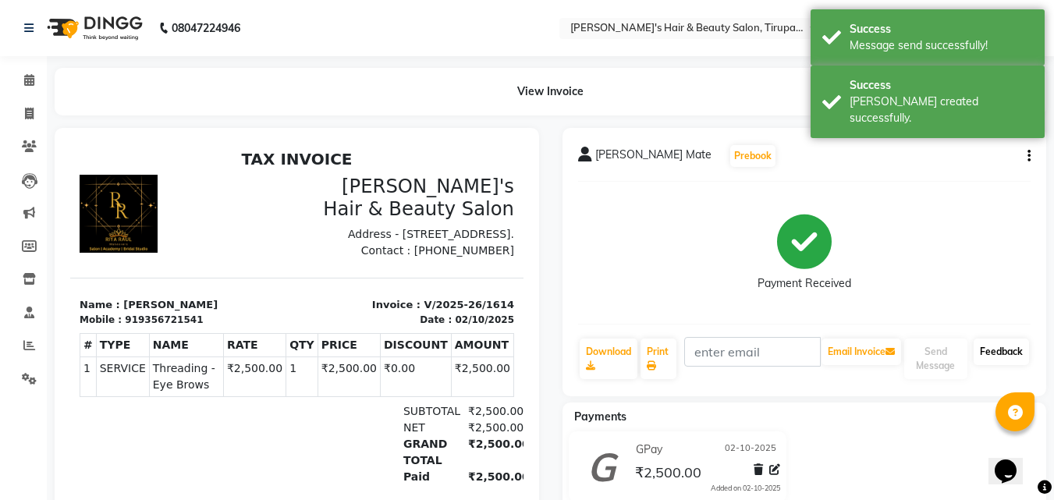
click at [990, 356] on link "Feedback" at bounding box center [1000, 351] width 55 height 27
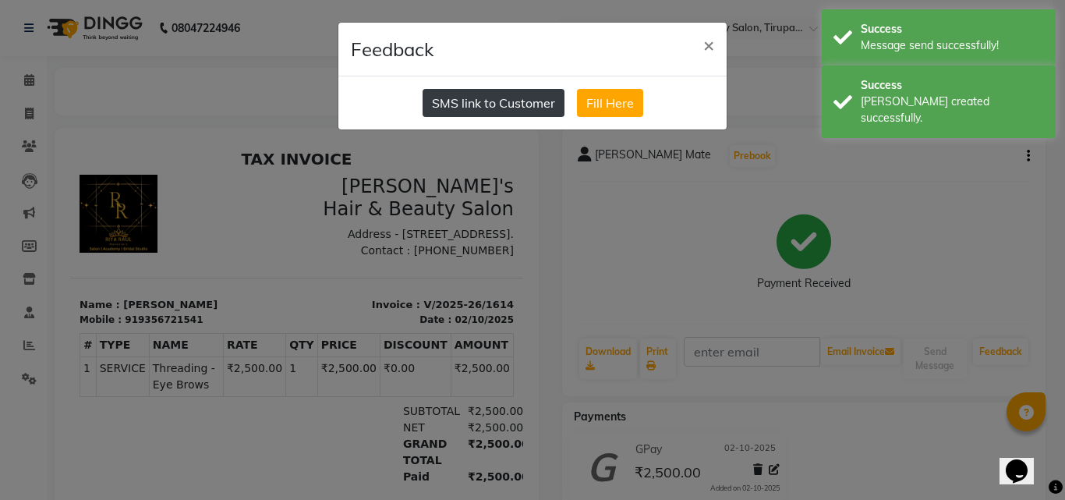
click at [510, 111] on button "SMS link to Customer" at bounding box center [494, 103] width 142 height 28
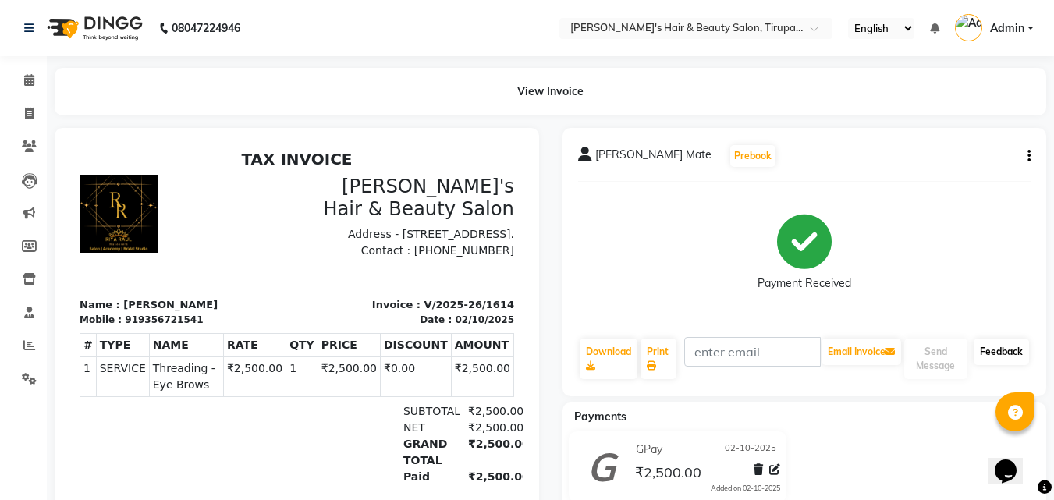
click at [998, 346] on link "Feedback" at bounding box center [1000, 351] width 55 height 27
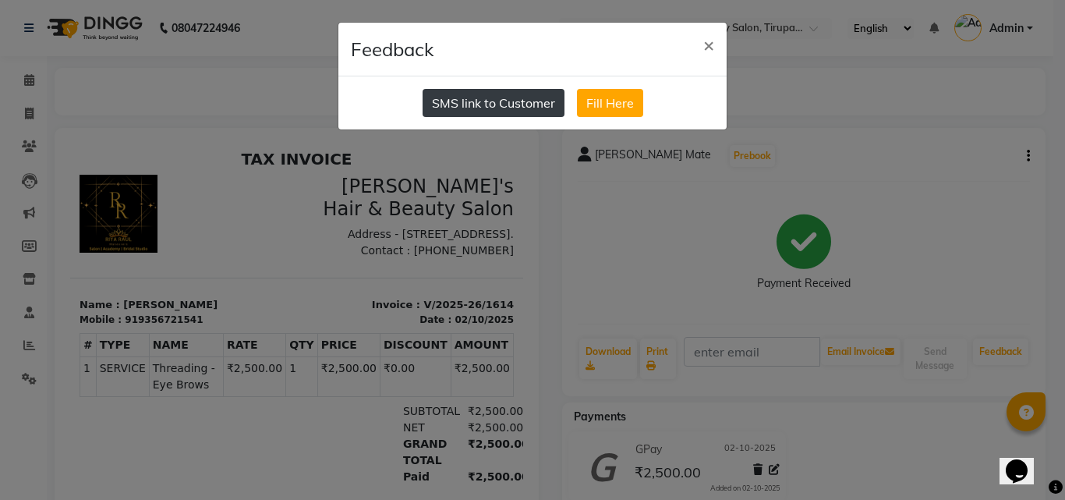
click at [549, 101] on button "SMS link to Customer" at bounding box center [494, 103] width 142 height 28
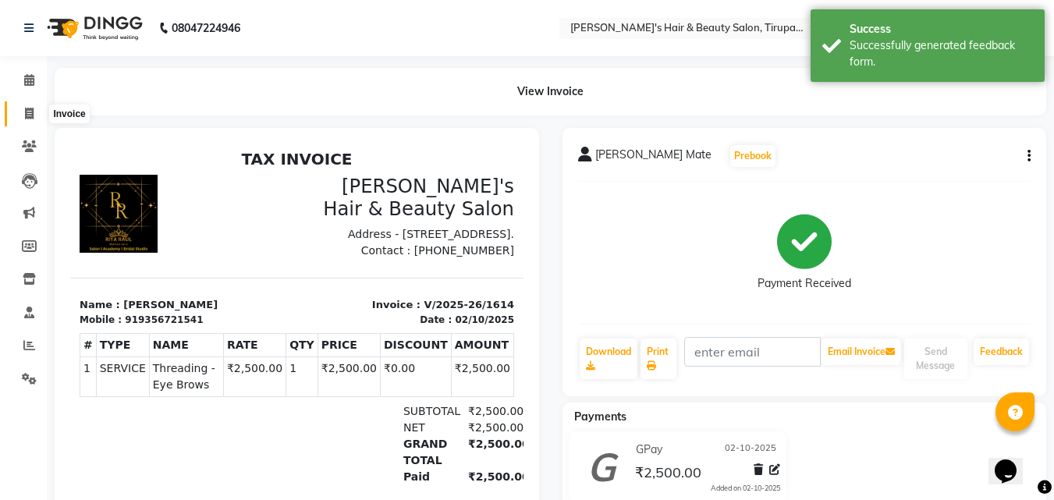
click at [28, 112] on icon at bounding box center [29, 114] width 9 height 12
select select "service"
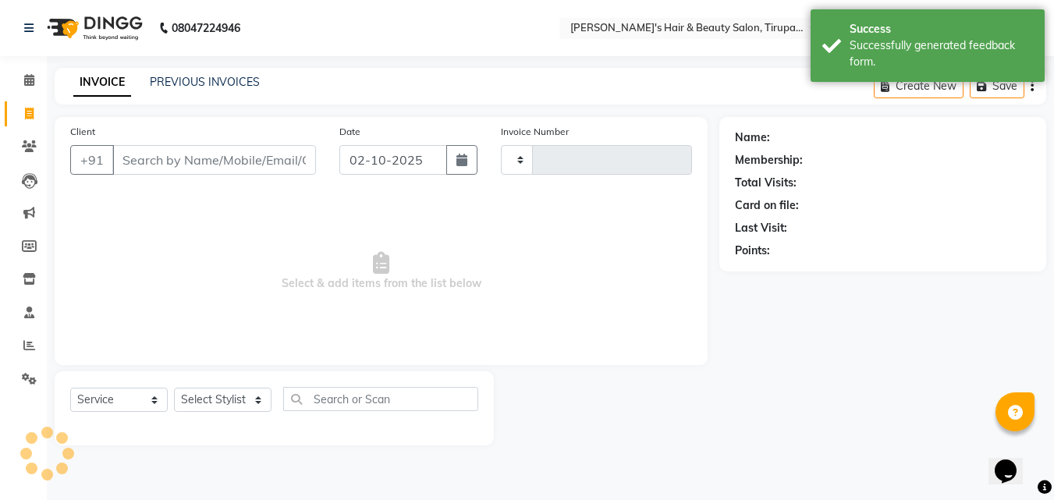
type input "1615"
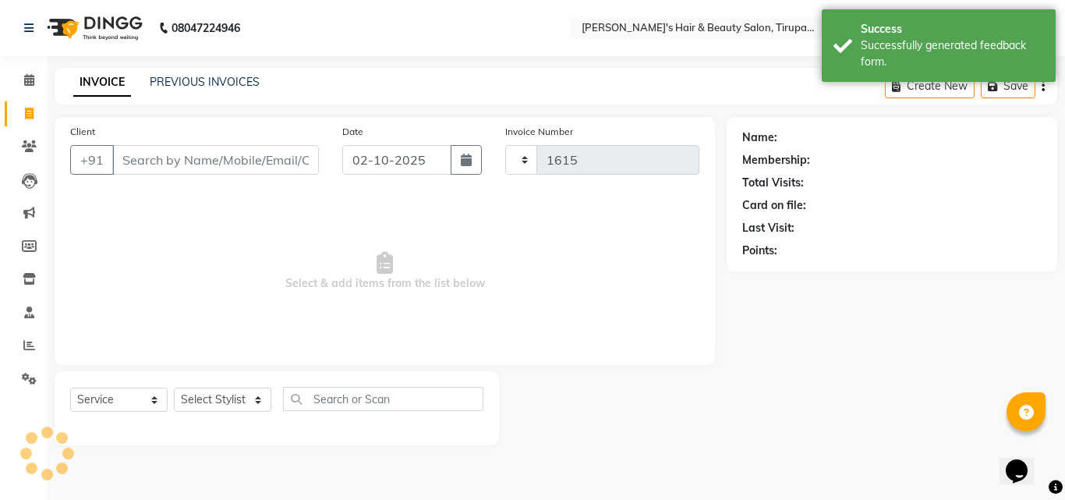
select select "5401"
